Goal: Task Accomplishment & Management: Use online tool/utility

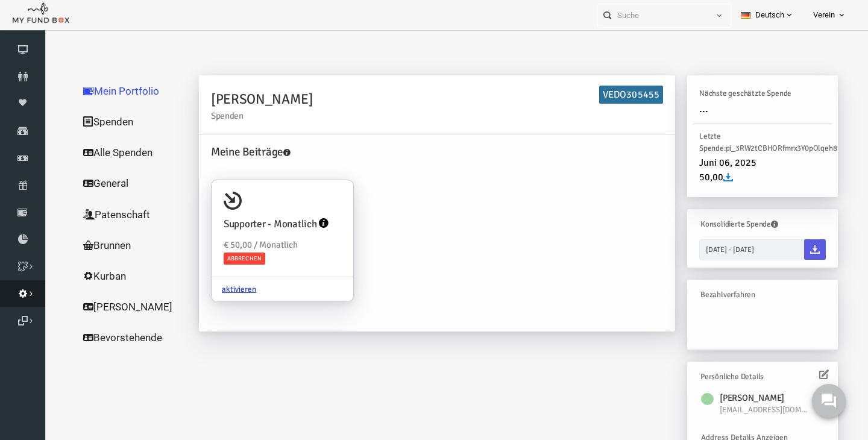
click at [45, 297] on div "Navigation Dashboard Spender Moneypool Spenden Finanz Abonnement Rücklastschrif…" at bounding box center [434, 281] width 868 height 502
click at [24, 297] on icon at bounding box center [22, 294] width 45 height 10
click at [0, 0] on icon at bounding box center [0, 0] width 0 height 0
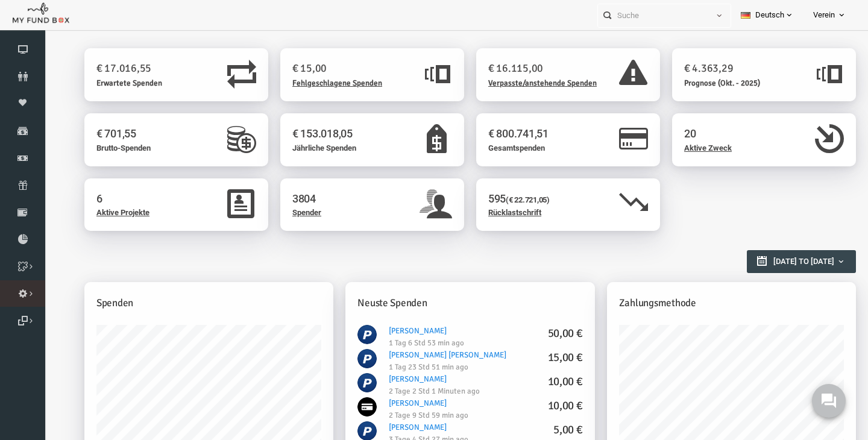
click at [0, 0] on link "Importieren" at bounding box center [0, 0] width 0 height 0
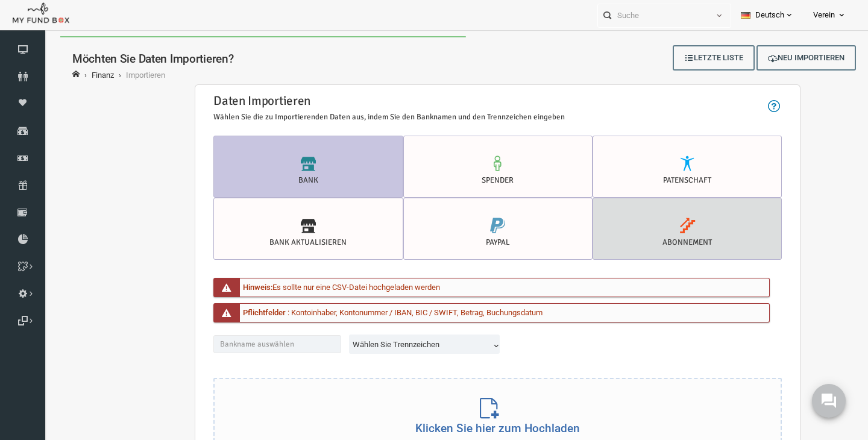
click at [644, 236] on label "Abonnement" at bounding box center [670, 229] width 189 height 62
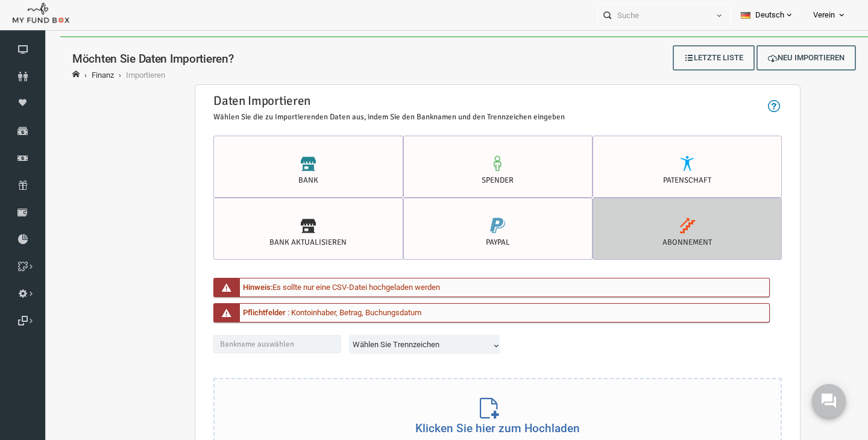
radio input "true"
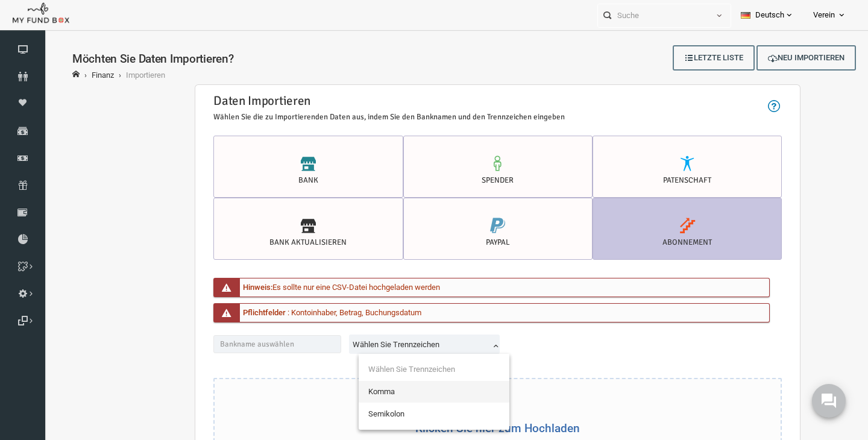
click at [403, 343] on span "Wählen Sie Trennzeichen" at bounding box center [409, 345] width 147 height 12
select select "Semicolon"
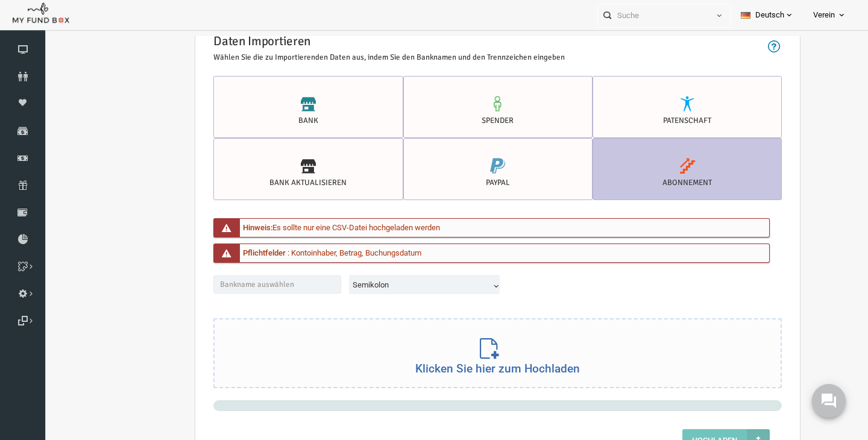
click at [501, 348] on div "Klicken Sie hier zum Hochladen" at bounding box center [481, 352] width 566 height 69
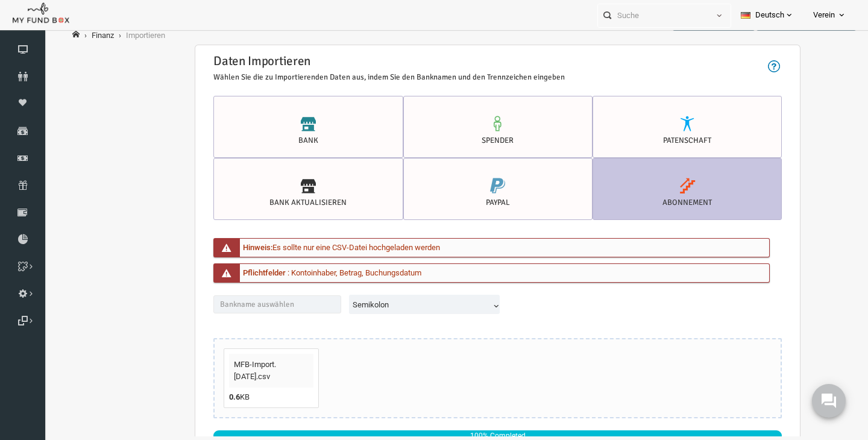
scroll to position [70, 0]
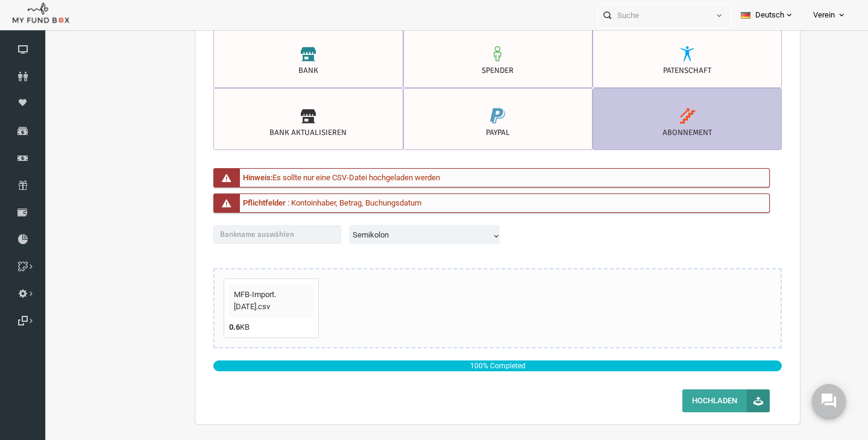
click at [712, 411] on button "Hochladen" at bounding box center [709, 401] width 87 height 23
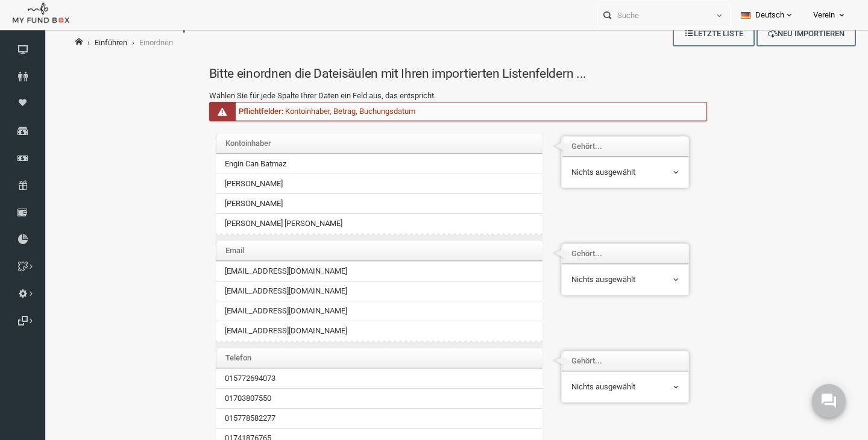
scroll to position [0, 0]
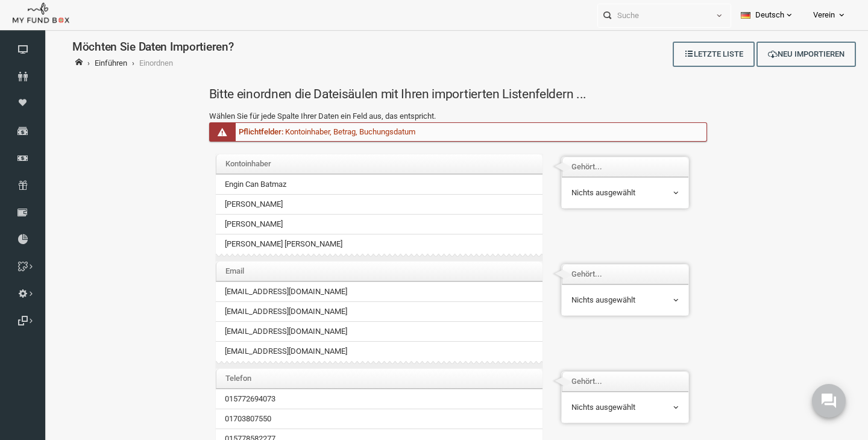
click at [613, 181] on td "Nichts ausgewählt Vorname Nachname E-Mail Telefon Kontoinhaber Kontonummer / IB…" at bounding box center [608, 192] width 127 height 31
click at [607, 200] on span "Nichts ausgewählt" at bounding box center [608, 193] width 109 height 23
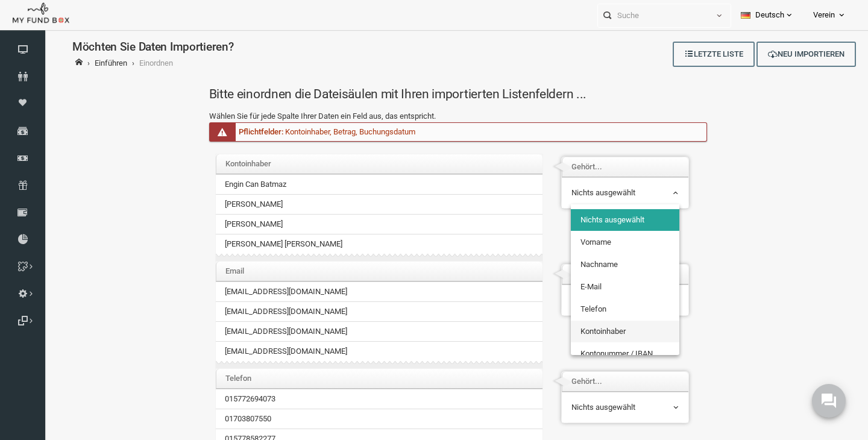
select select "AccName"
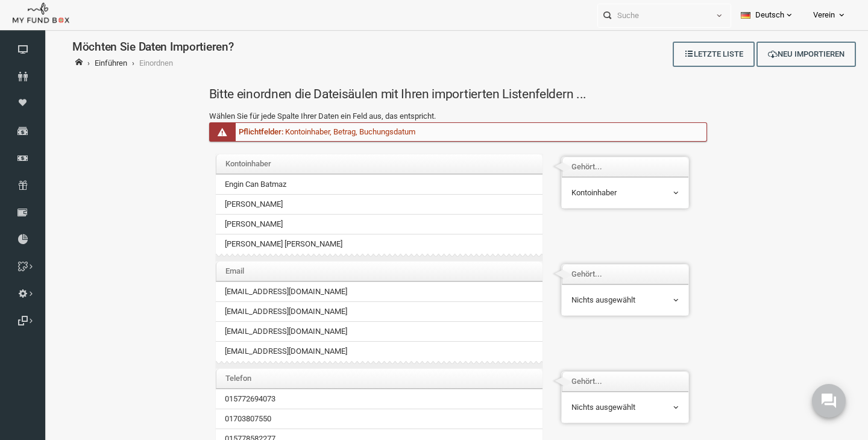
click at [605, 321] on div "Email gfrhd@web.de aktasemre2902@gmail.com mesutkacmaz@outlook.de korkmaz96@gmx…" at bounding box center [447, 314] width 523 height 107
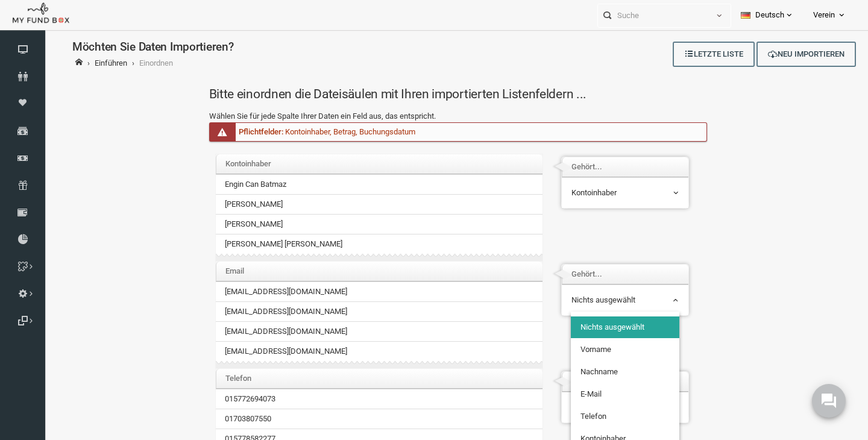
click at [607, 302] on span "Nichts ausgewählt" at bounding box center [608, 300] width 107 height 12
select select "Email_1"
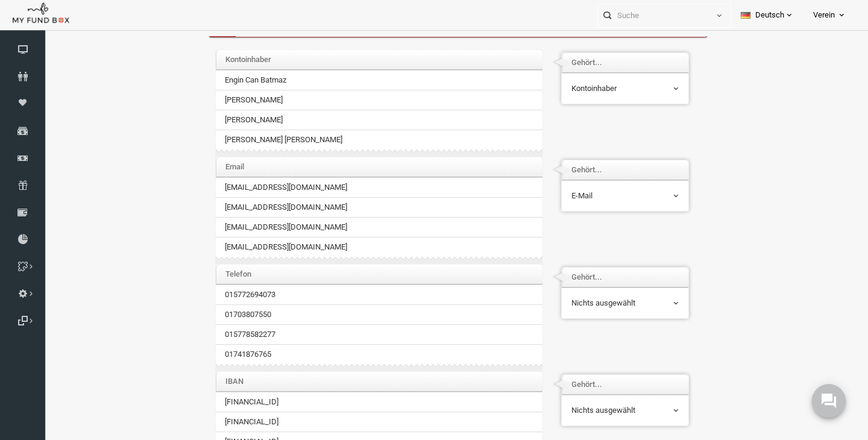
scroll to position [105, 0]
click at [625, 297] on span "Nichts ausgewählt" at bounding box center [608, 303] width 107 height 12
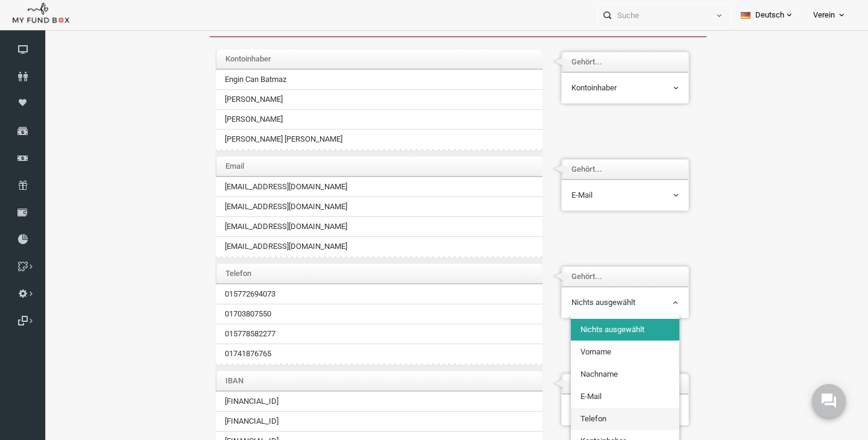
select select "PhoneNr_1"
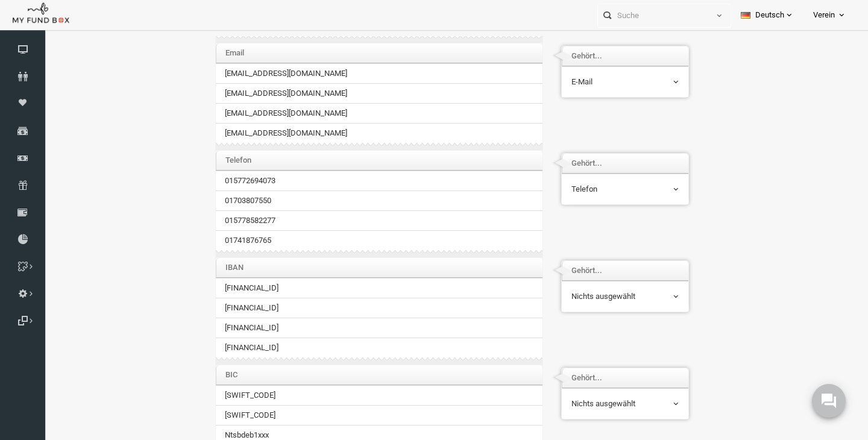
scroll to position [254, 0]
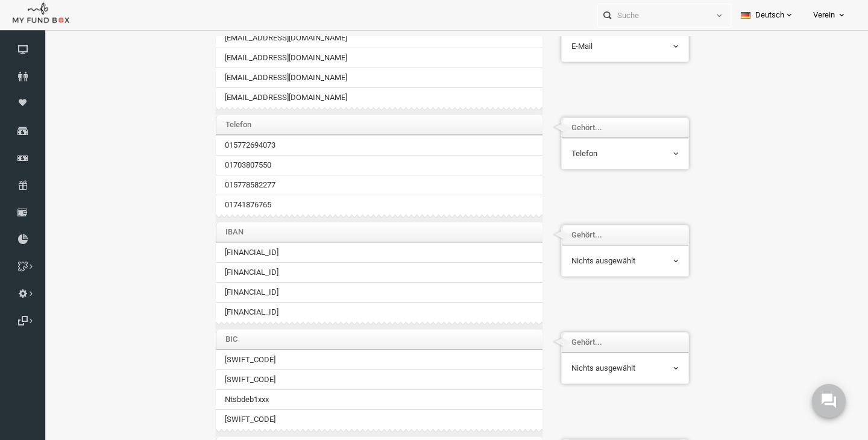
click at [633, 243] on th "Gehört..." at bounding box center [608, 236] width 127 height 20
click at [619, 271] on span "Nichts ausgewählt" at bounding box center [608, 261] width 109 height 23
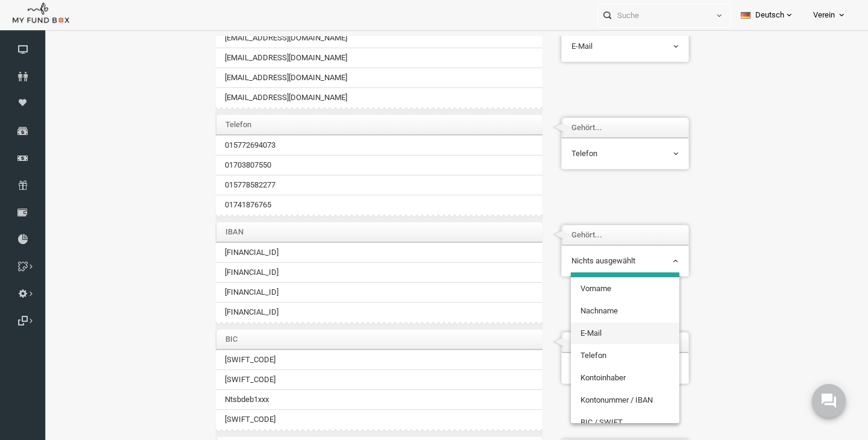
scroll to position [27, 0]
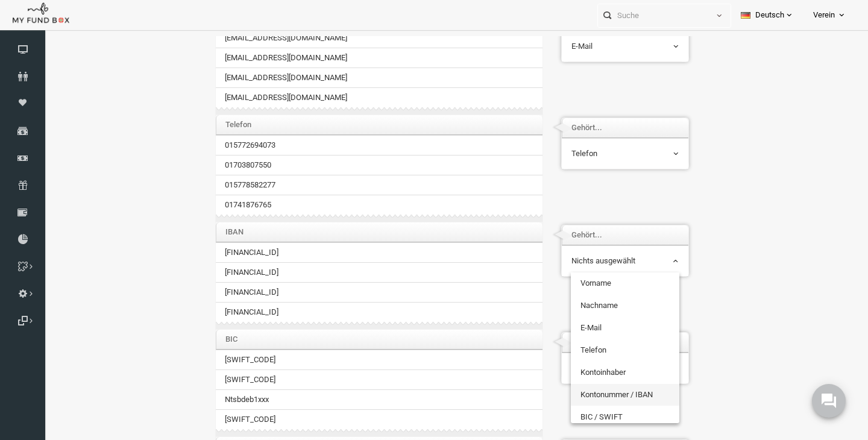
select select "Iban"
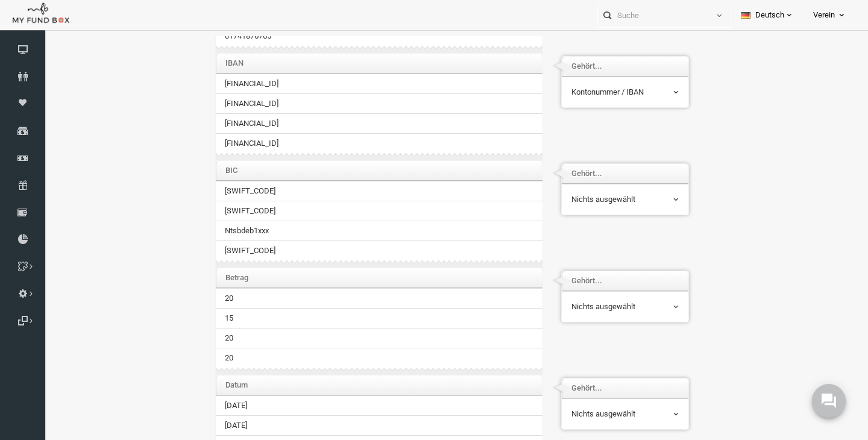
scroll to position [430, 0]
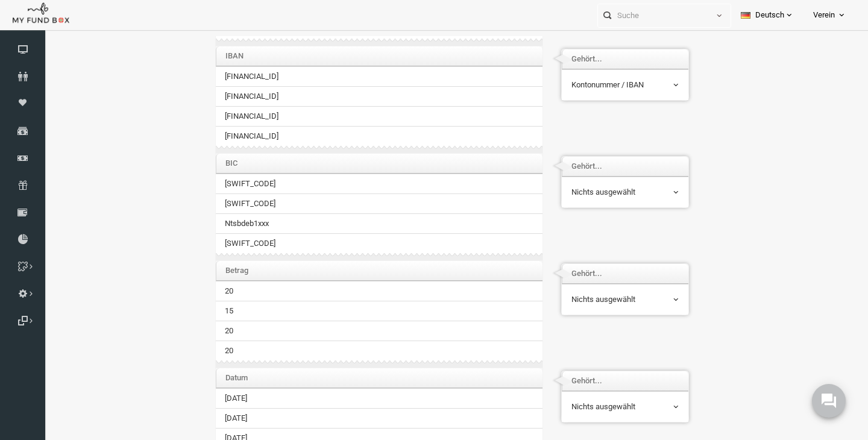
click at [595, 186] on span "Nichts ausgewählt" at bounding box center [608, 192] width 109 height 23
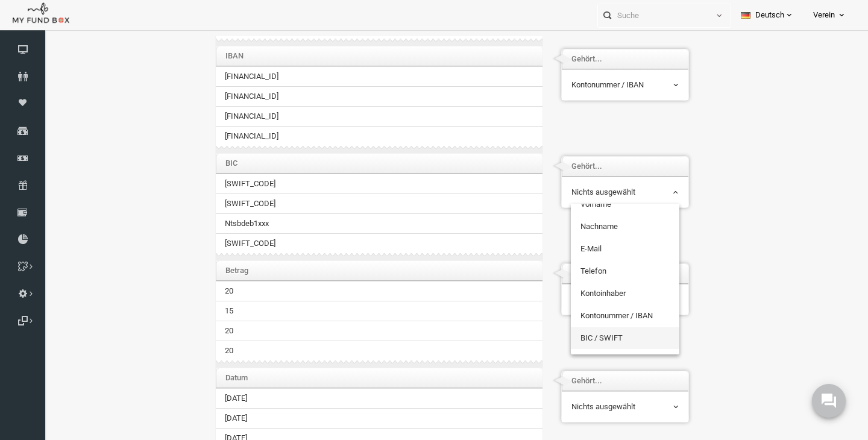
select select "BIC"
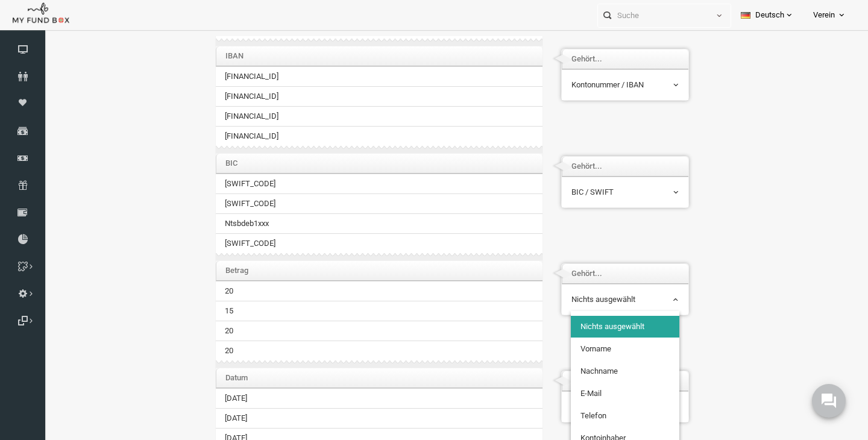
click at [594, 305] on span "Nichts ausgewählt" at bounding box center [608, 300] width 107 height 12
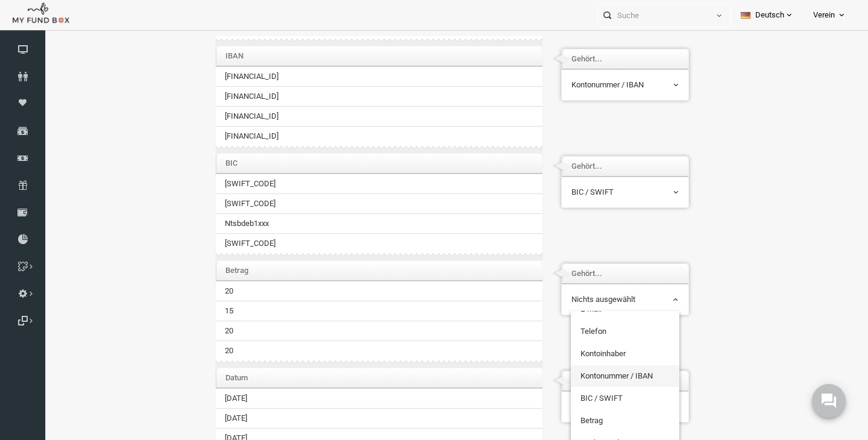
scroll to position [96, 0]
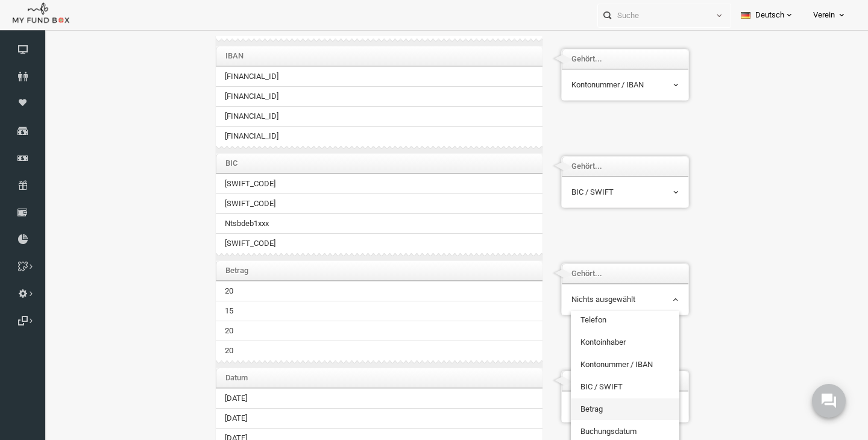
select select "Amount"
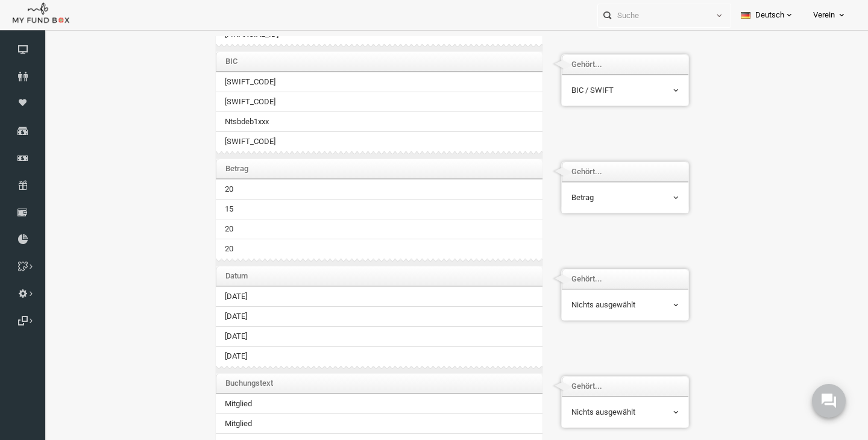
scroll to position [533, 0]
click at [624, 318] on td "Nichts ausgewählt Vorname Nachname E-Mail Telefon Kontoinhaber Kontonummer / IB…" at bounding box center [608, 303] width 127 height 31
click at [625, 302] on span "Nichts ausgewählt" at bounding box center [608, 304] width 107 height 12
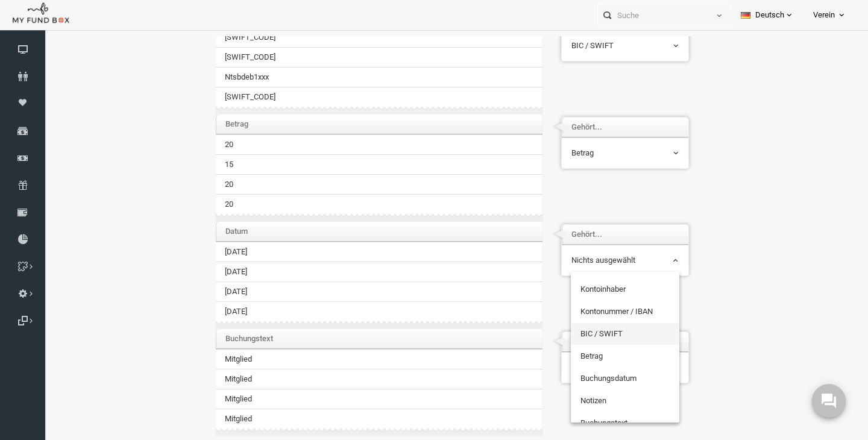
scroll to position [112, 0]
select select "TrDate"
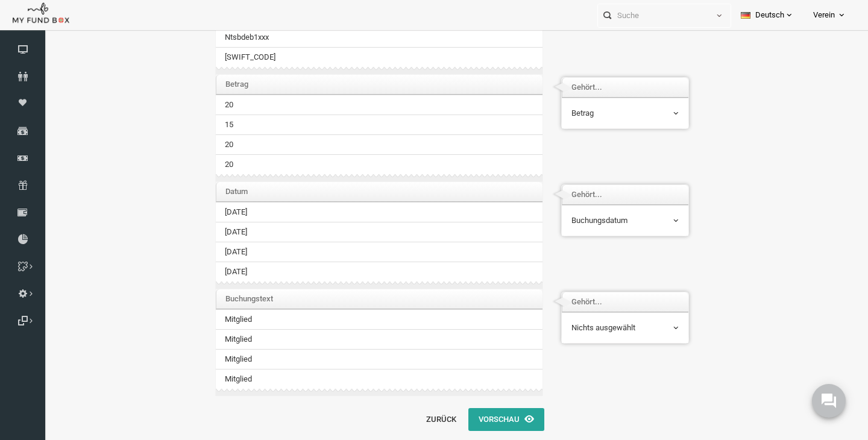
click at [618, 311] on th "Gehört..." at bounding box center [608, 302] width 127 height 20
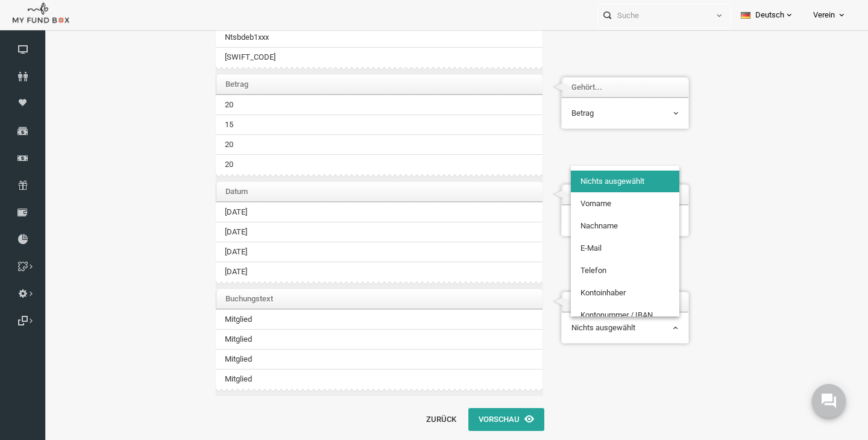
click at [618, 326] on span "Nichts ausgewählt" at bounding box center [608, 328] width 107 height 12
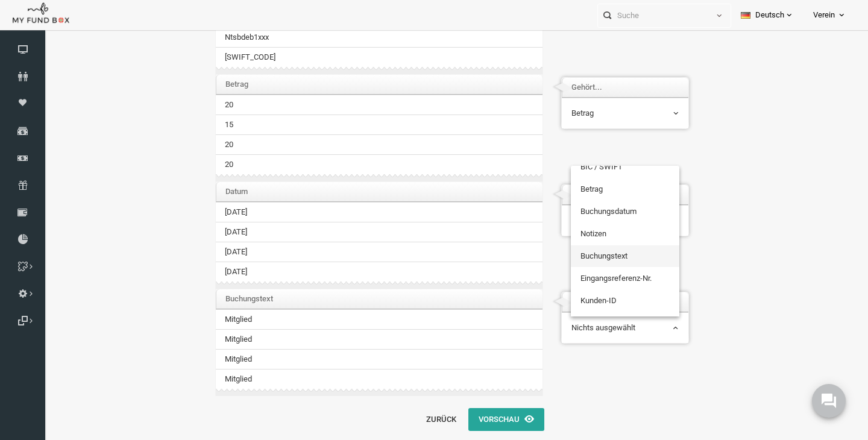
scroll to position [179, 0]
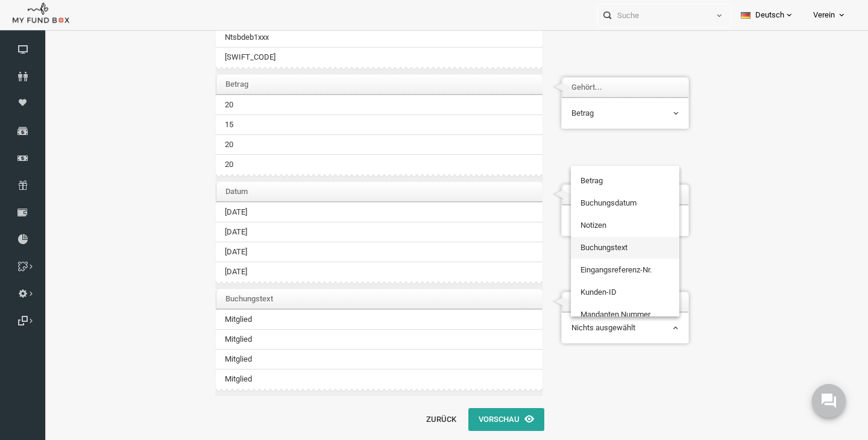
select select "TrCode"
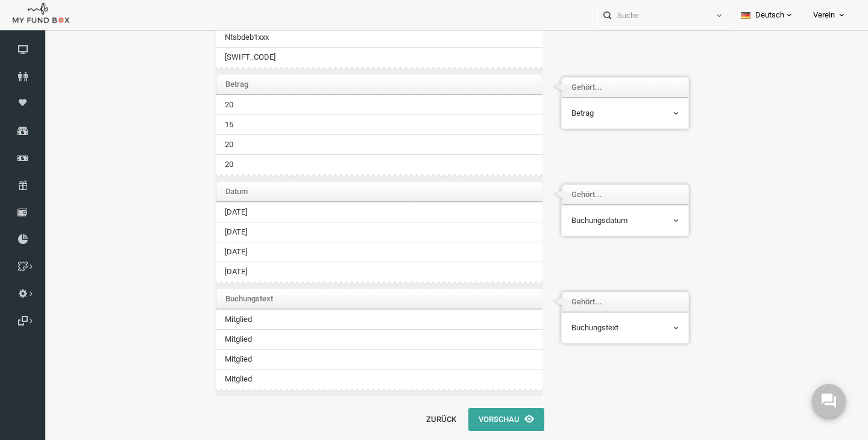
click at [485, 423] on button "Vorschau" at bounding box center [490, 419] width 76 height 23
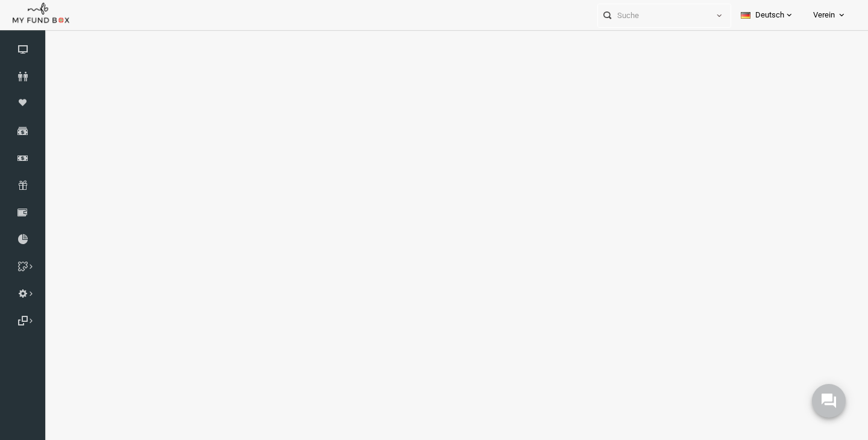
select select "100"
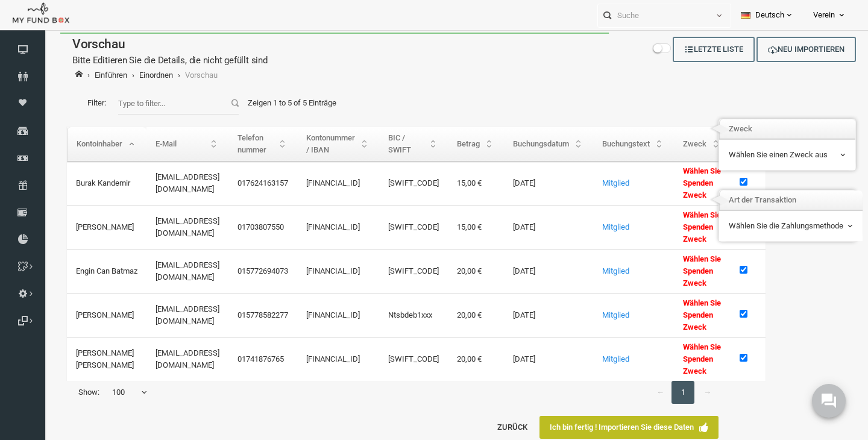
scroll to position [0, 0]
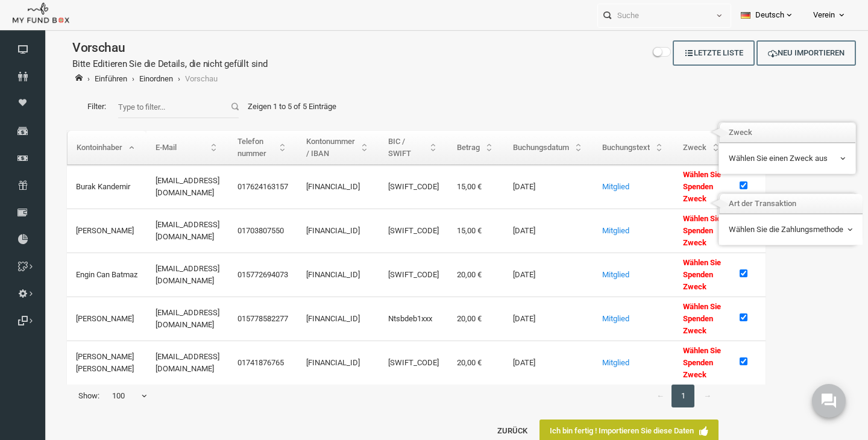
click at [785, 161] on span "Wählen Sie einen Zweck aus" at bounding box center [770, 159] width 117 height 12
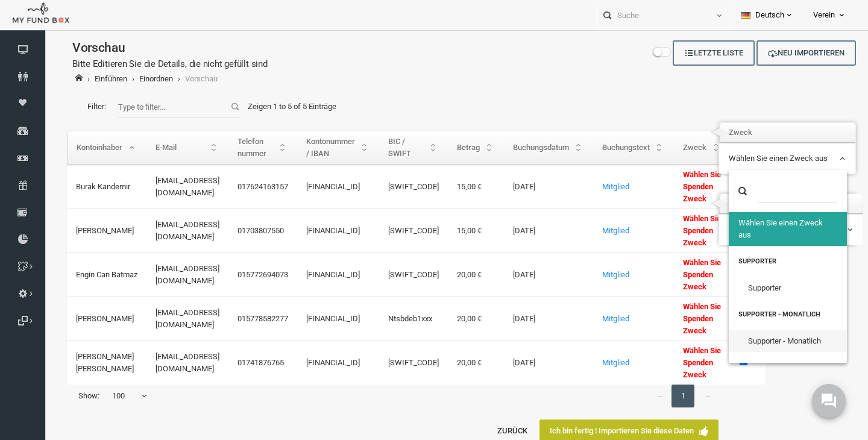
select select "0"
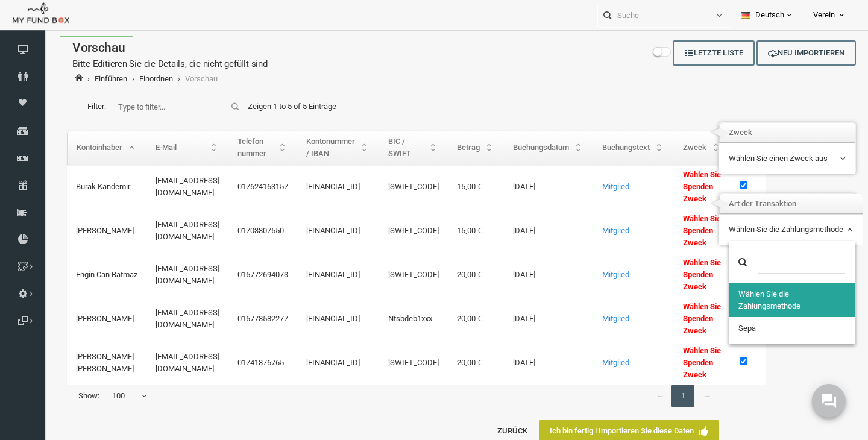
click at [797, 219] on span "Wählen Sie die Zahlungsmethode" at bounding box center [774, 229] width 125 height 23
select select "100"
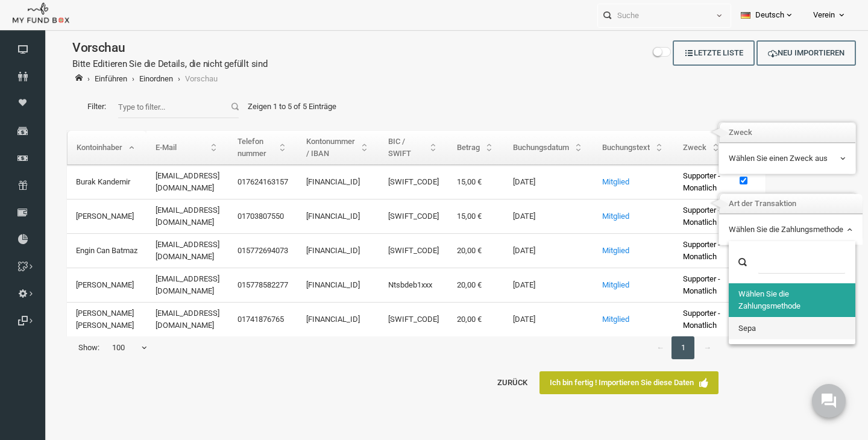
select select "3804"
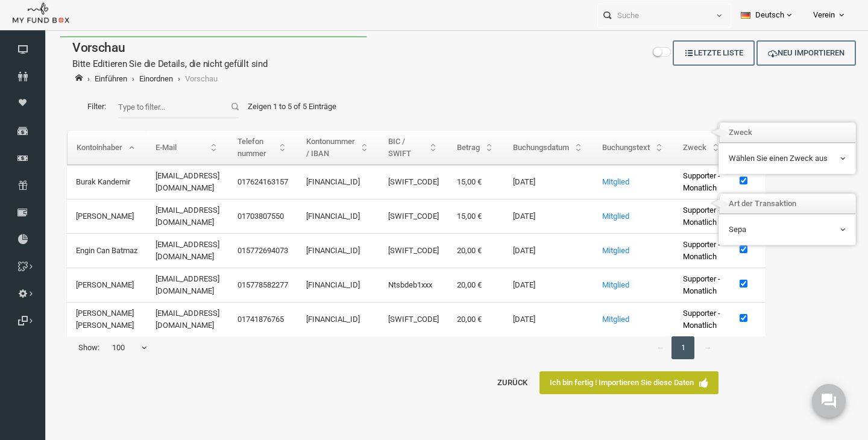
select select "100"
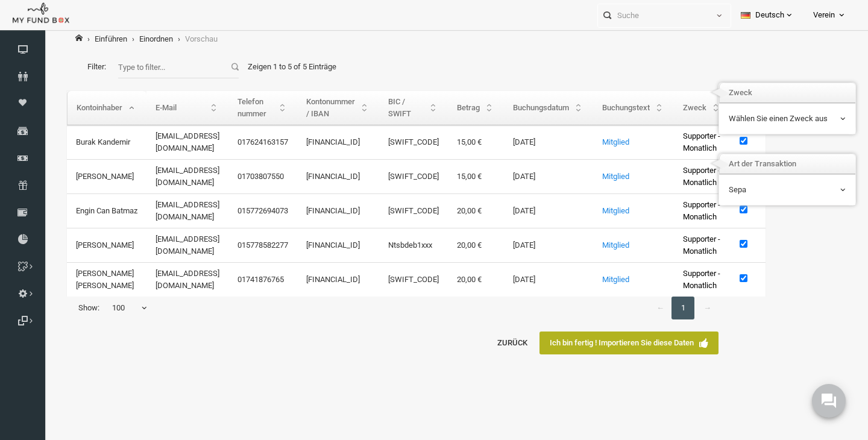
click at [631, 355] on link "Ich bin fertig ! Importieren Sie diese Daten" at bounding box center [612, 343] width 179 height 23
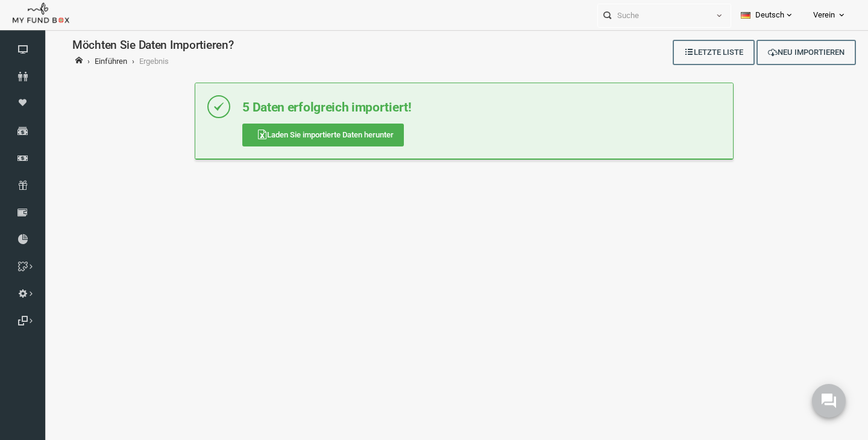
scroll to position [0, 0]
